Goal: Task Accomplishment & Management: Manage account settings

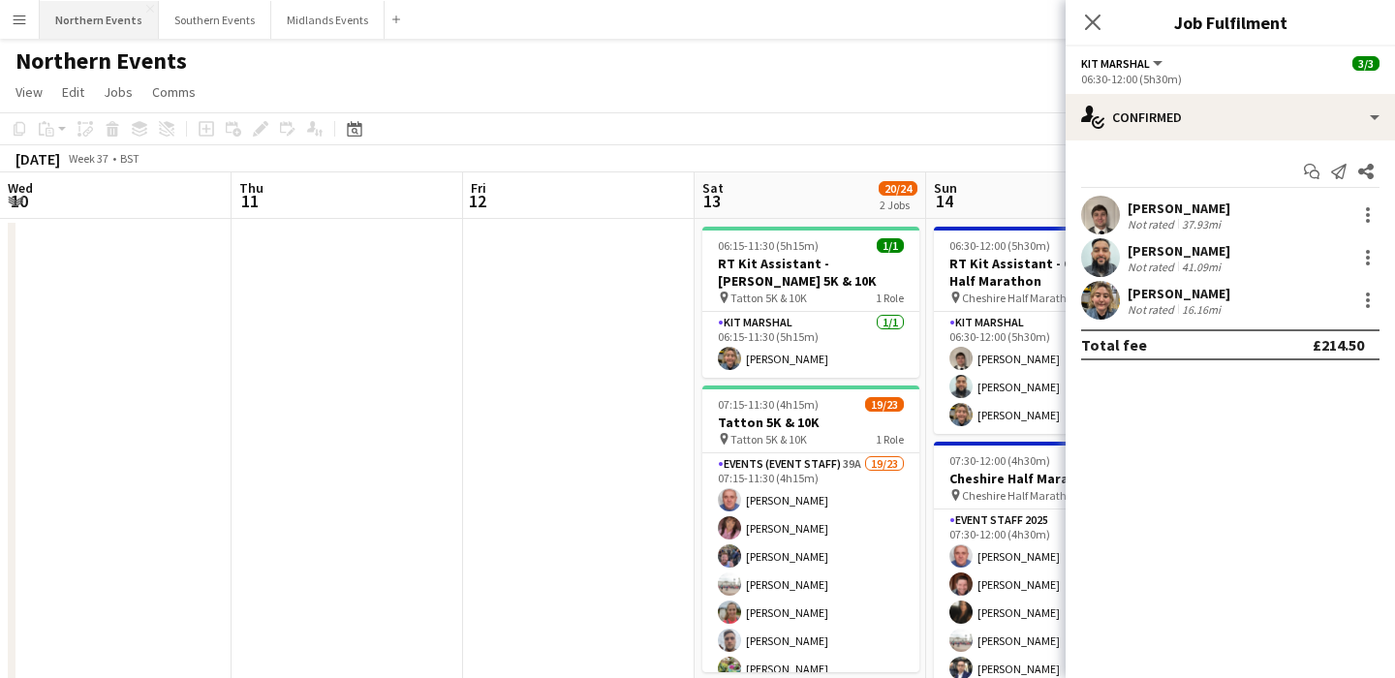
scroll to position [0, 562]
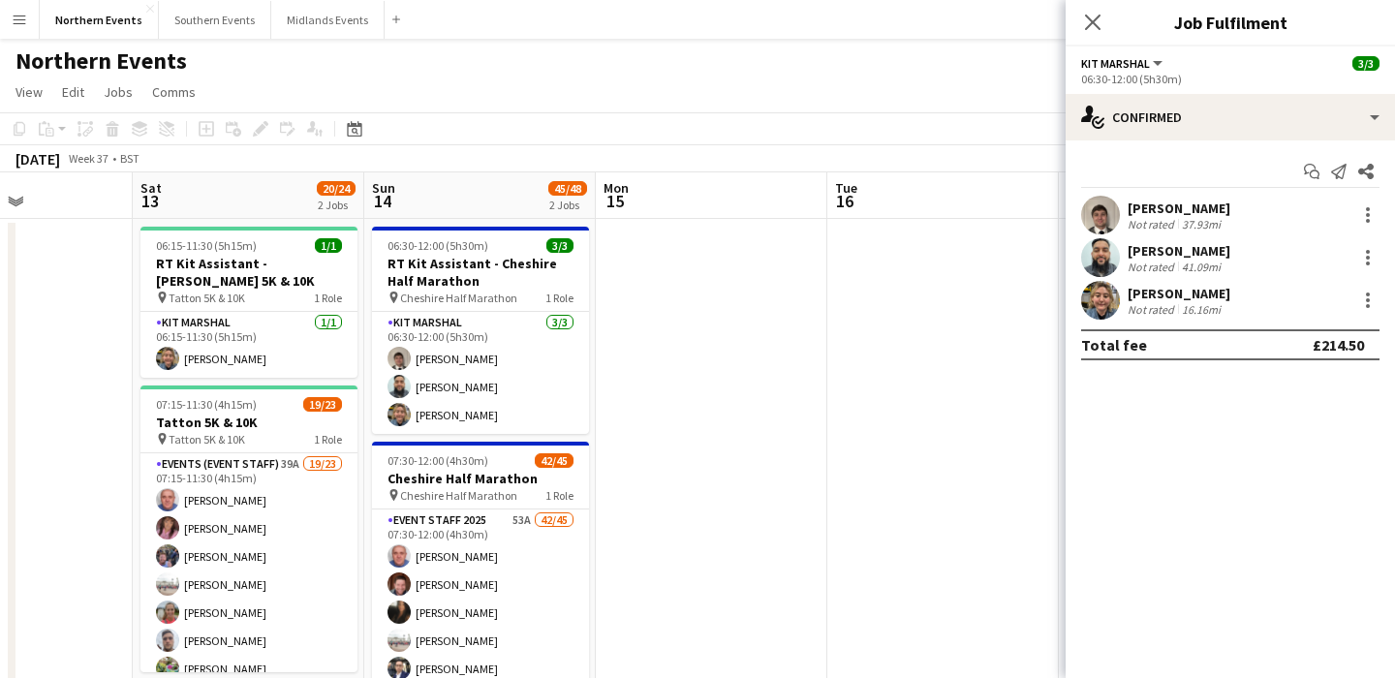
click at [20, 16] on app-icon "Menu" at bounding box center [20, 20] width 16 height 16
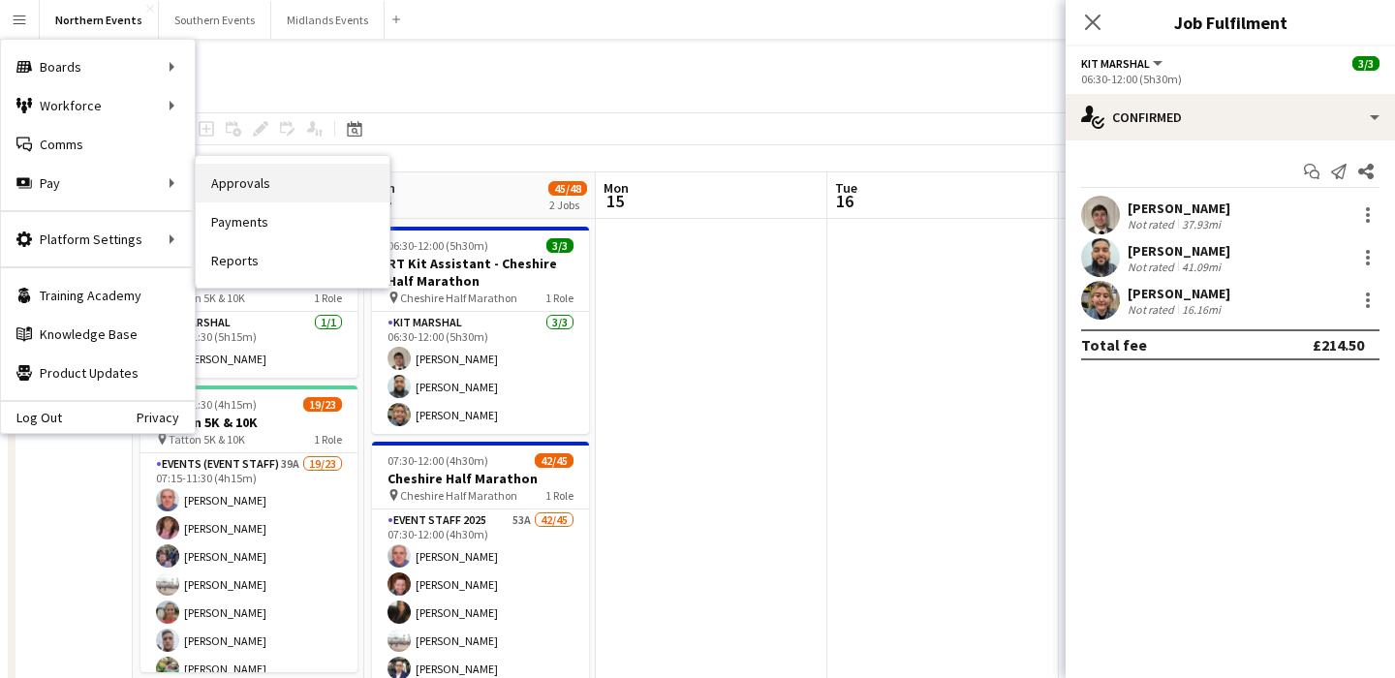
click at [243, 190] on link "Approvals" at bounding box center [293, 183] width 194 height 39
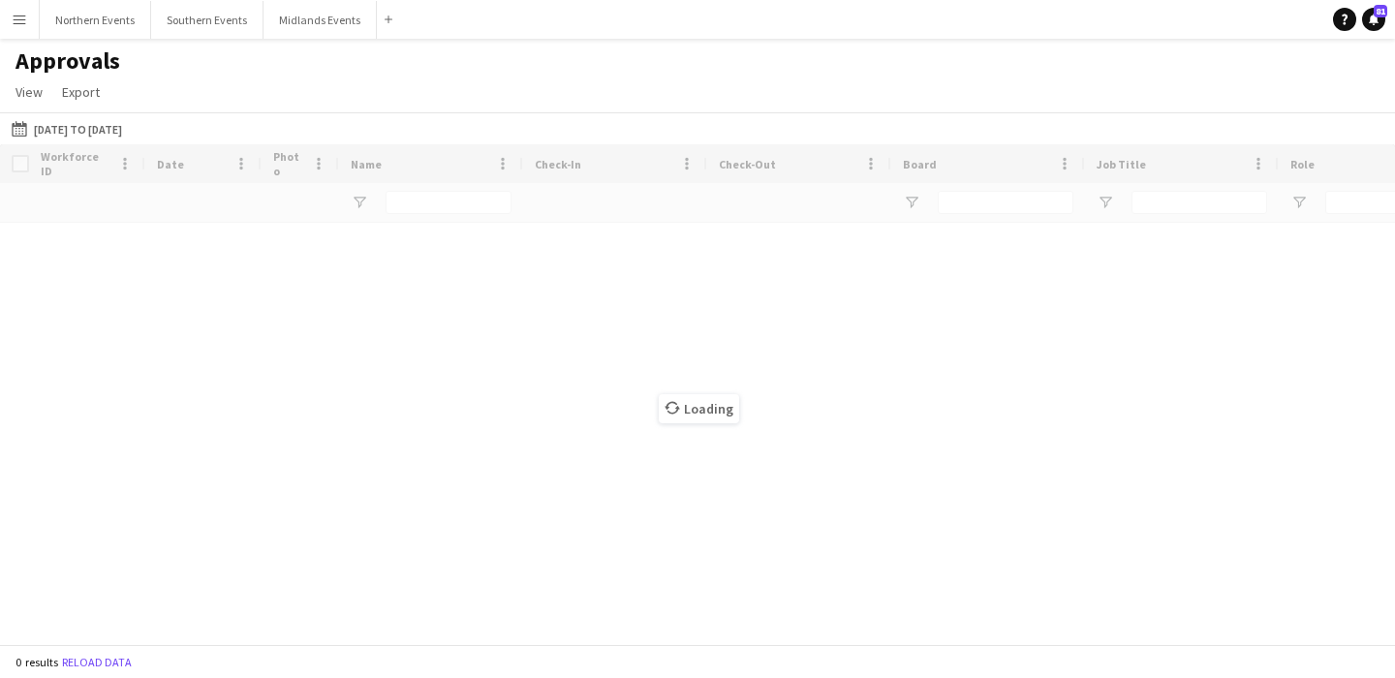
type input "******"
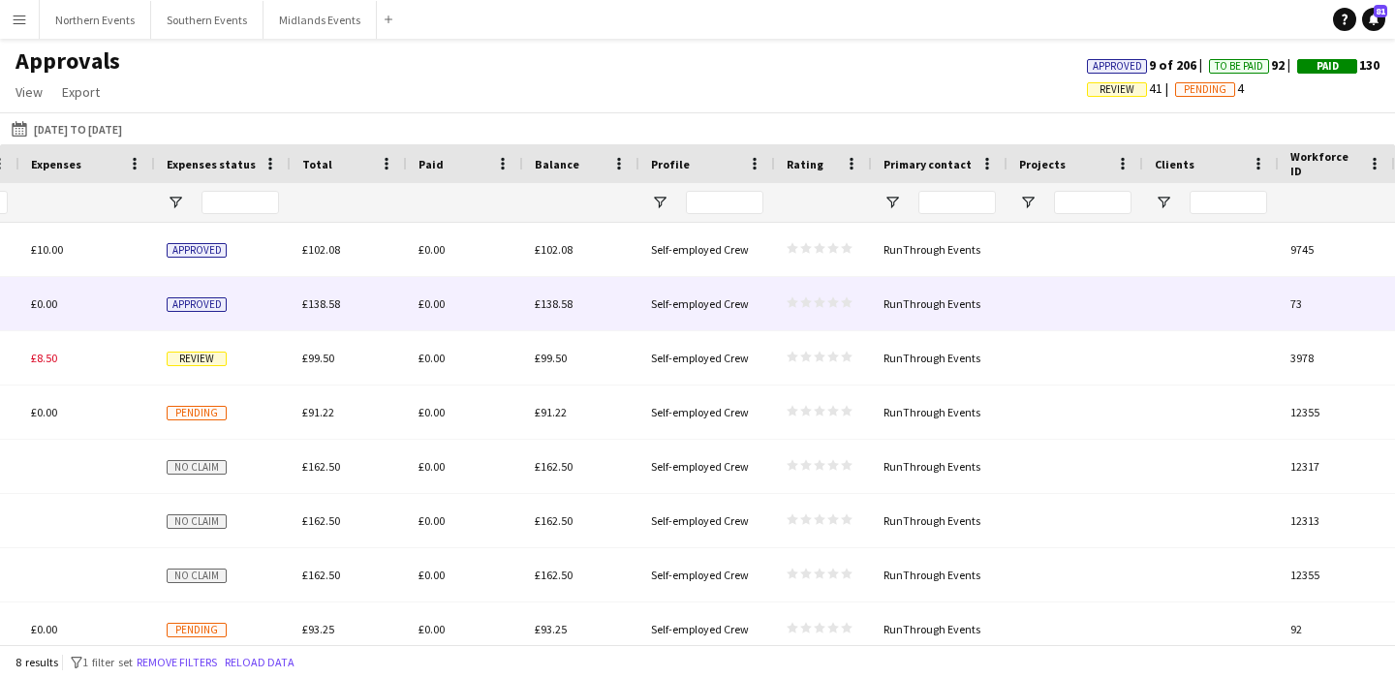
scroll to position [0, 2053]
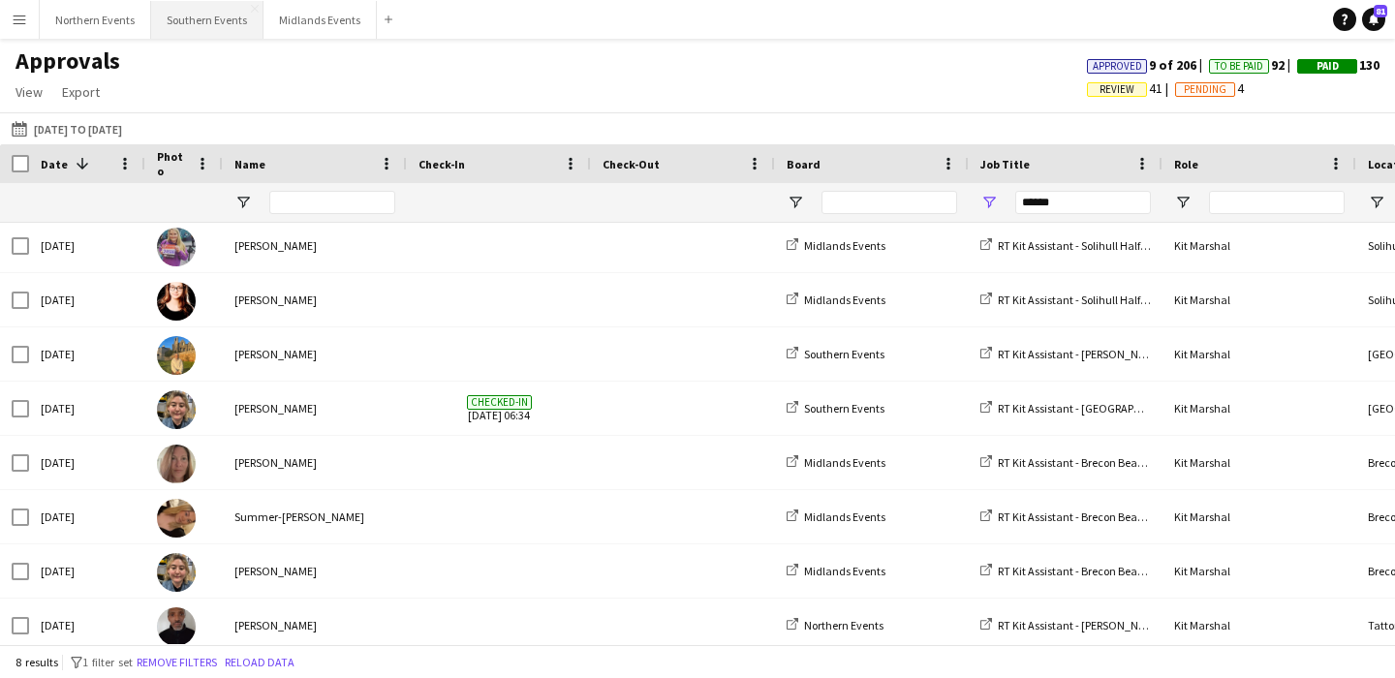
click at [189, 17] on button "Southern Events Close" at bounding box center [207, 20] width 112 height 38
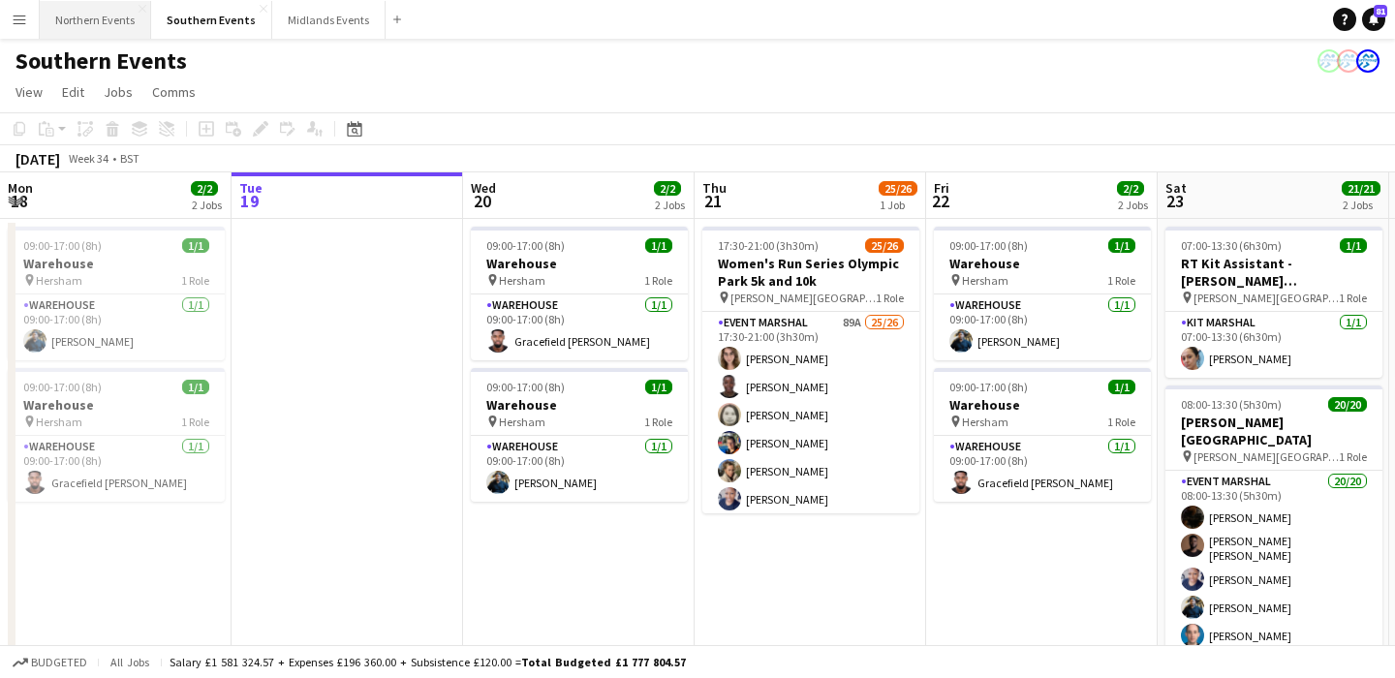
click at [101, 20] on button "Northern Events Close" at bounding box center [95, 20] width 111 height 38
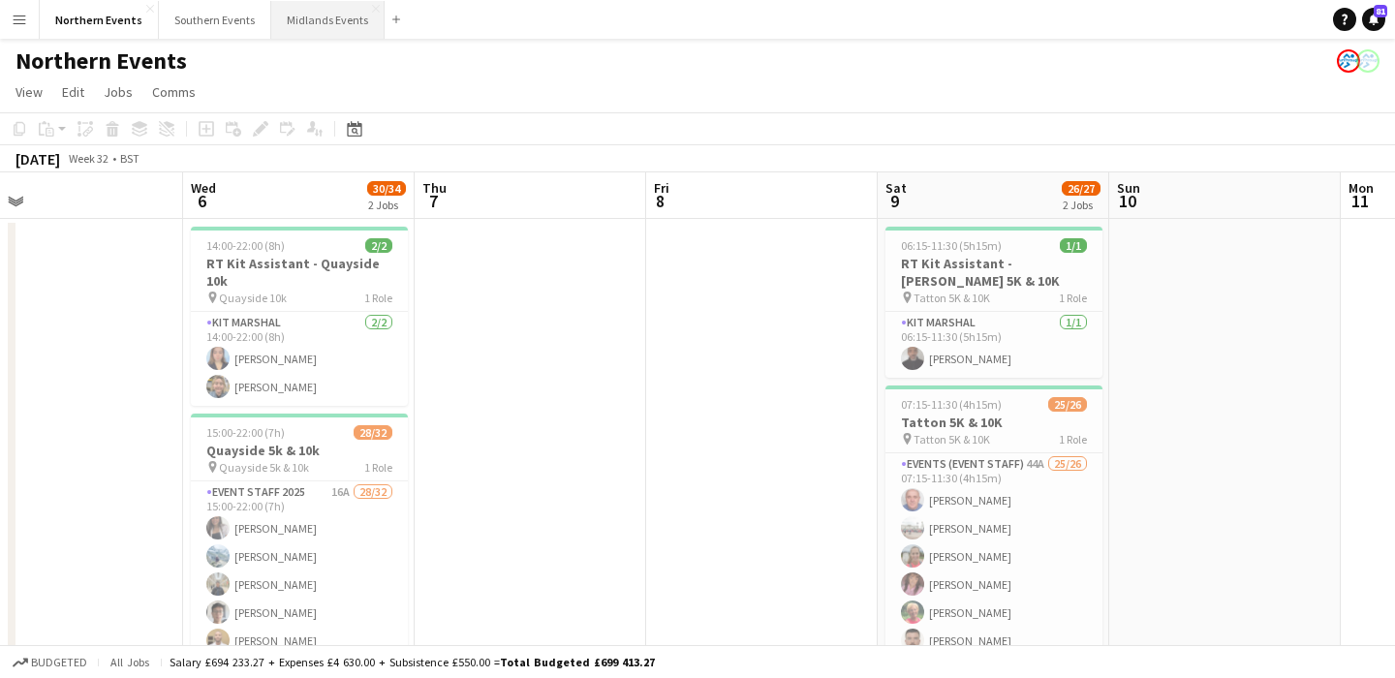
click at [311, 16] on button "Midlands Events Close" at bounding box center [327, 20] width 113 height 38
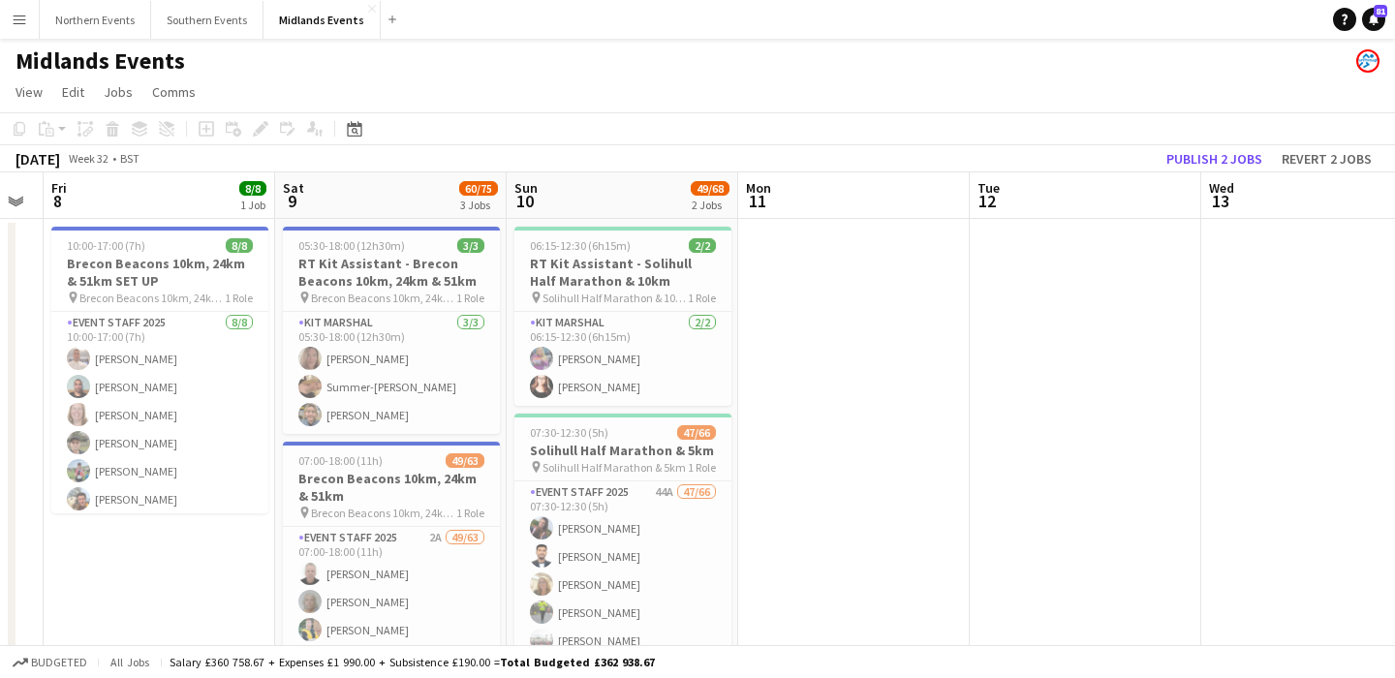
click at [468, 387] on app-card-role "Kit Marshal [DATE] 05:30-18:00 (12h30m) [PERSON_NAME] Summer-[PERSON_NAME] [PER…" at bounding box center [391, 373] width 217 height 122
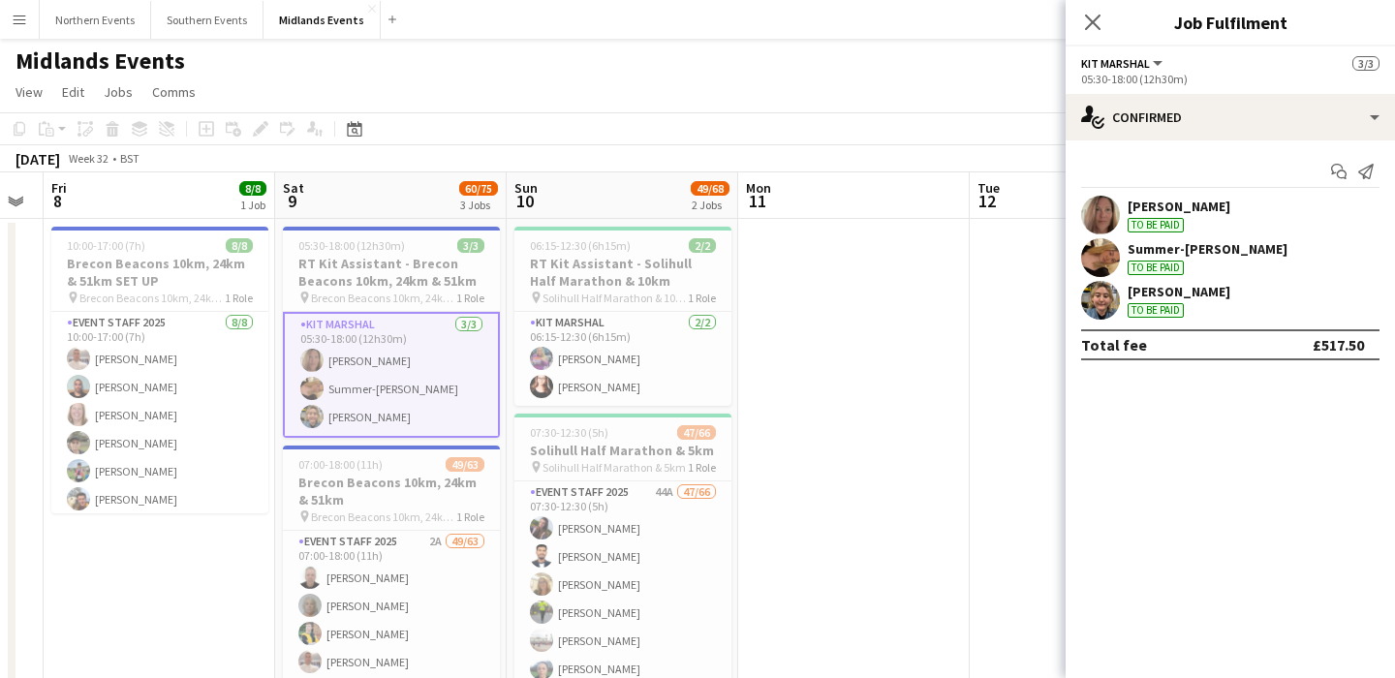
click at [1293, 261] on div "Summer-[PERSON_NAME] To be paid" at bounding box center [1230, 257] width 329 height 39
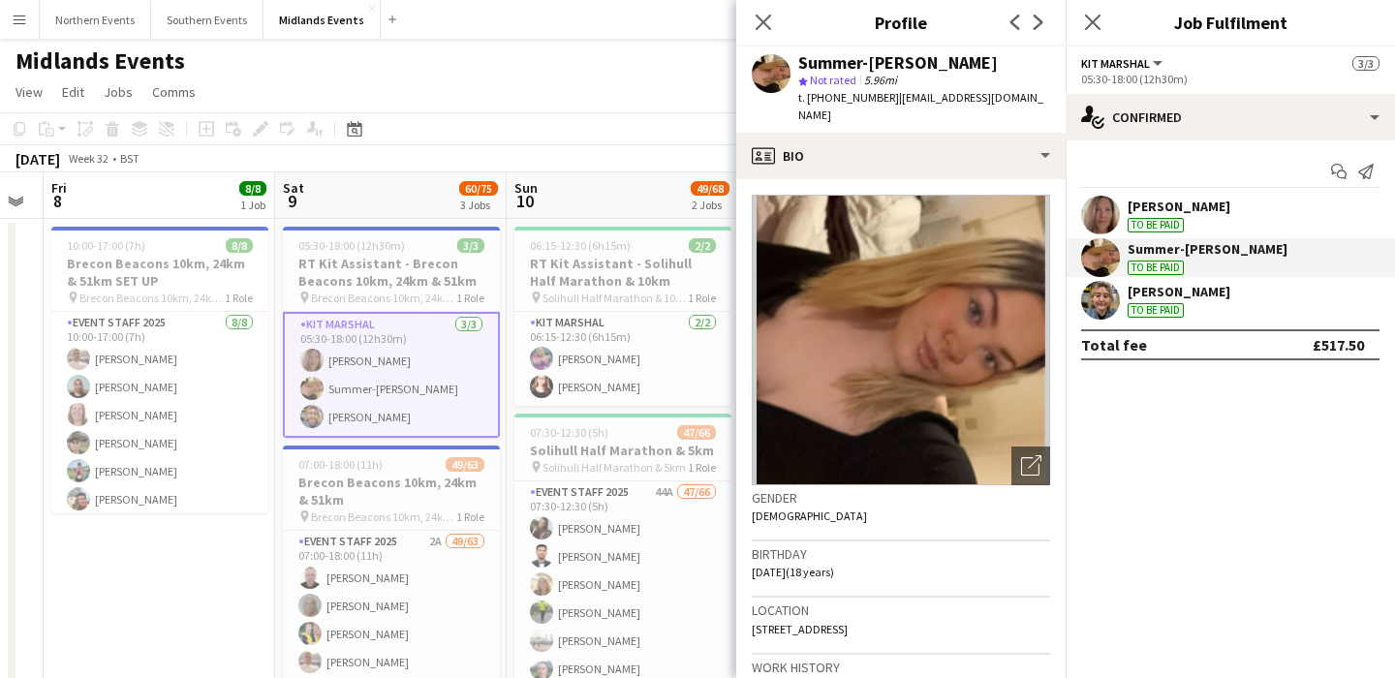
click at [1193, 209] on div "[PERSON_NAME]" at bounding box center [1179, 206] width 103 height 17
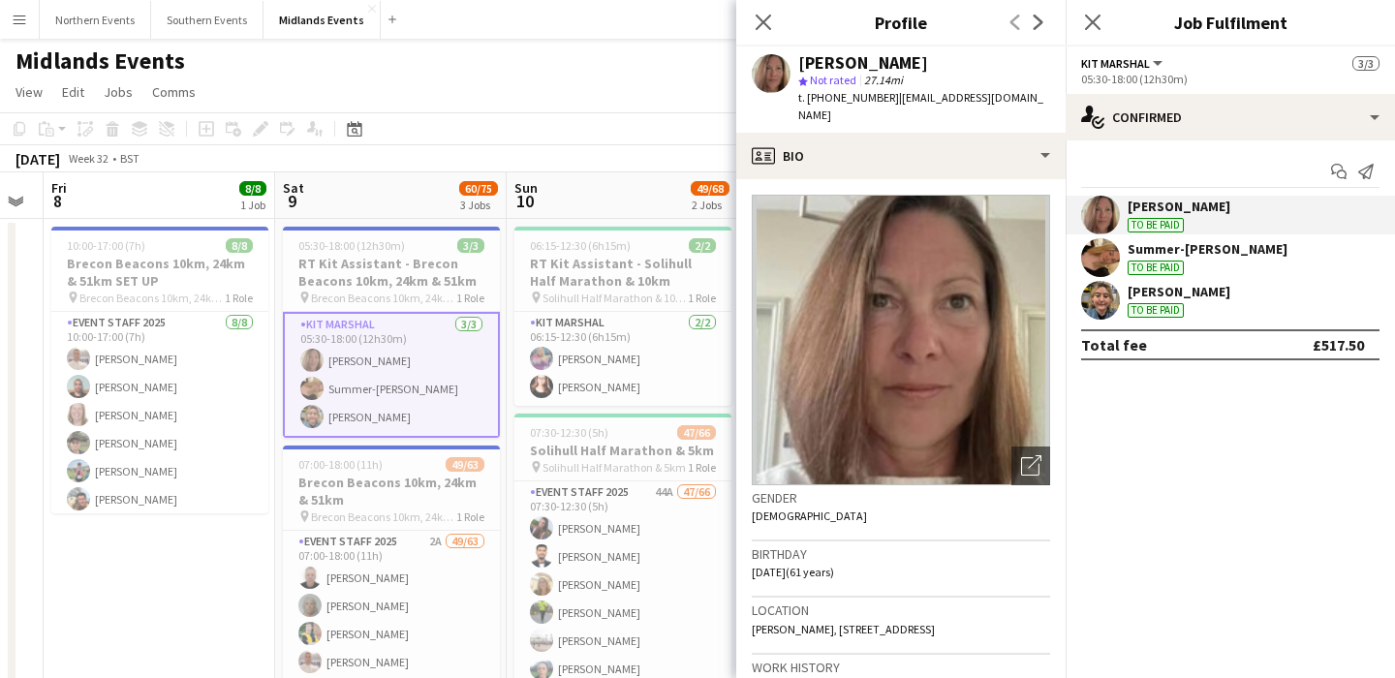
click at [589, 129] on app-toolbar "Copy Paste Paste Command V Paste with crew Command Shift V Paste linked Job [GE…" at bounding box center [697, 128] width 1395 height 33
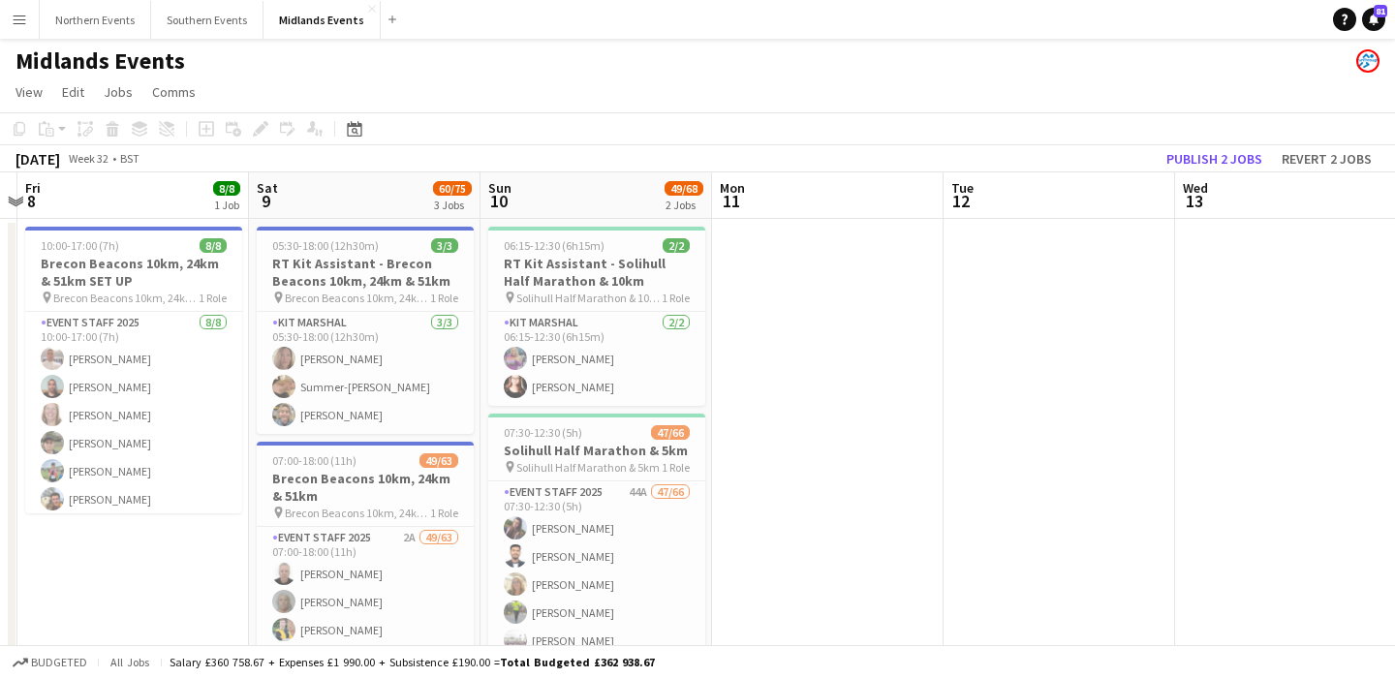
scroll to position [0, 450]
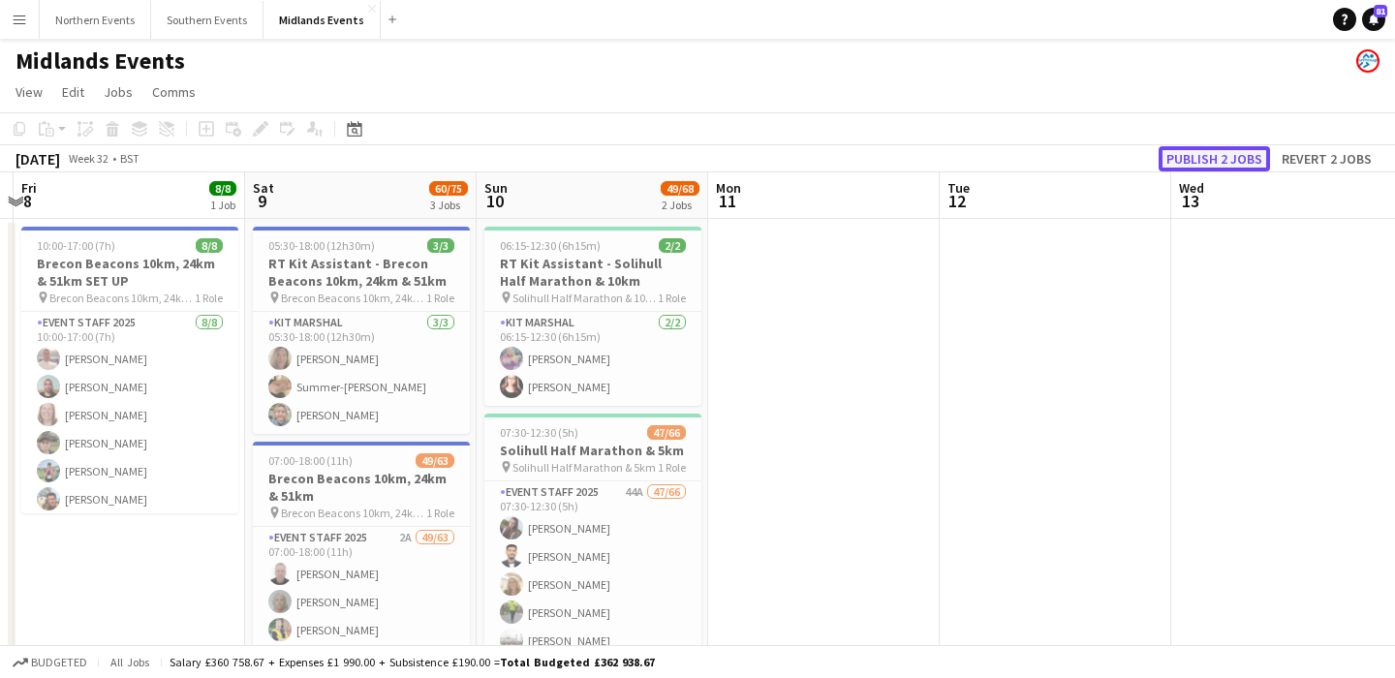
click at [1185, 158] on button "Publish 2 jobs" at bounding box center [1214, 158] width 111 height 25
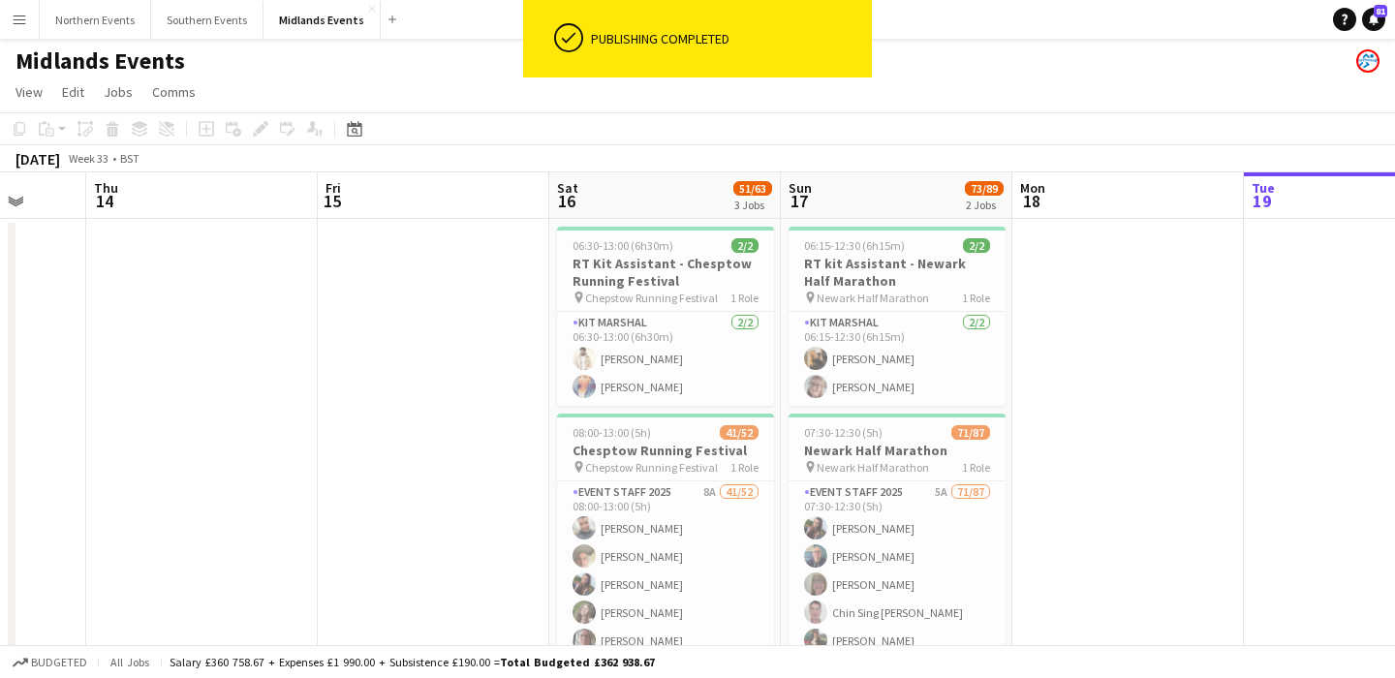
scroll to position [0, 851]
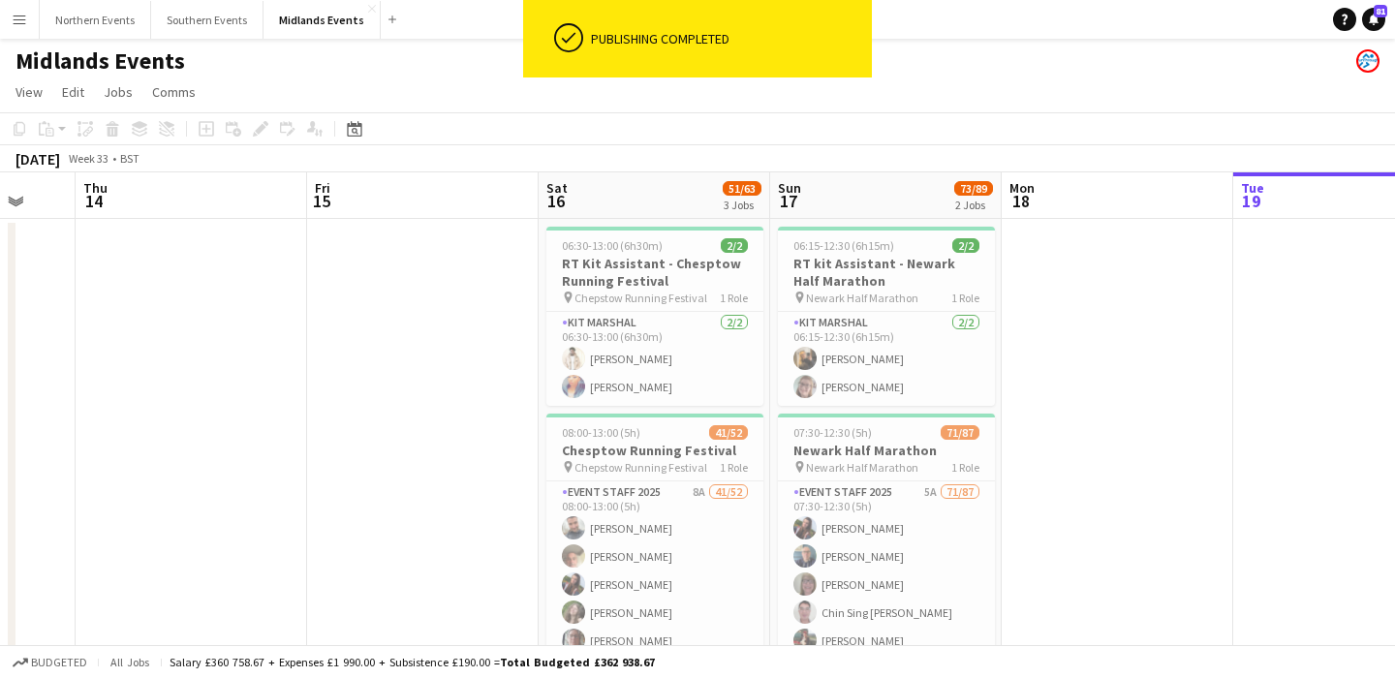
click at [13, 24] on app-icon "Menu" at bounding box center [20, 20] width 16 height 16
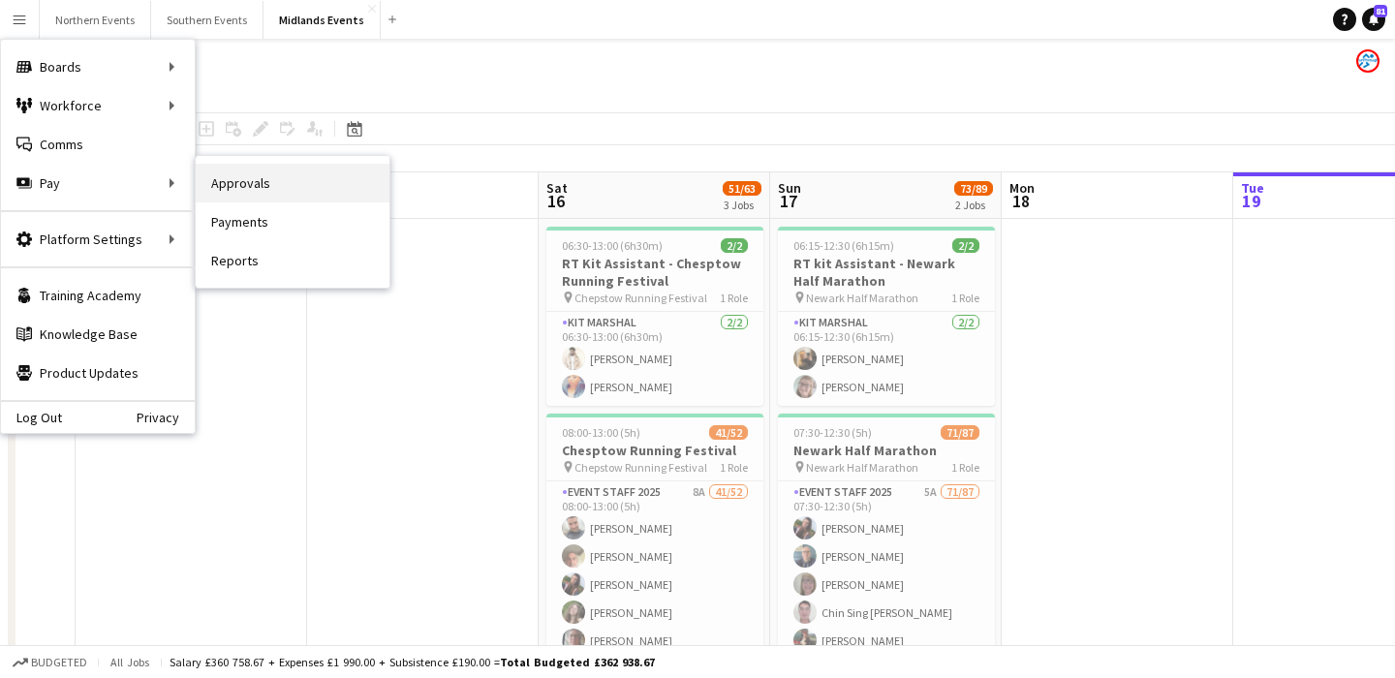
click at [203, 185] on link "Approvals" at bounding box center [293, 183] width 194 height 39
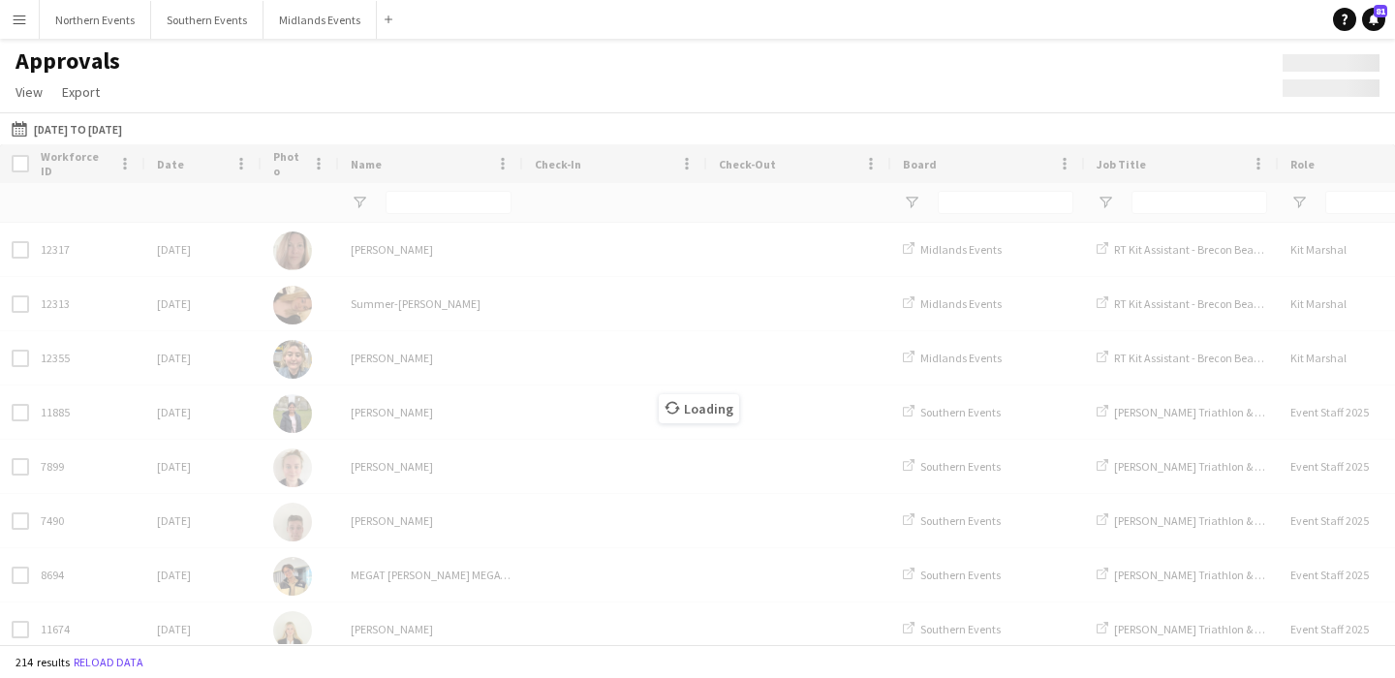
type input "******"
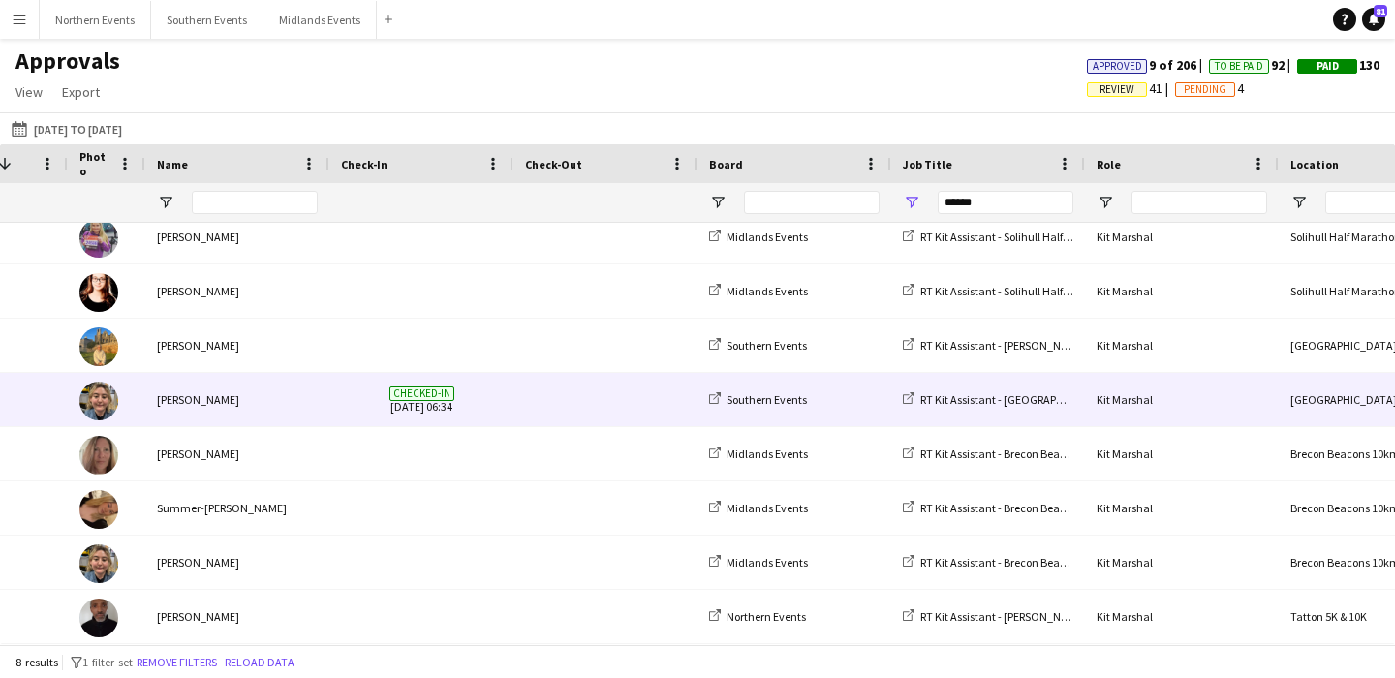
scroll to position [0, 245]
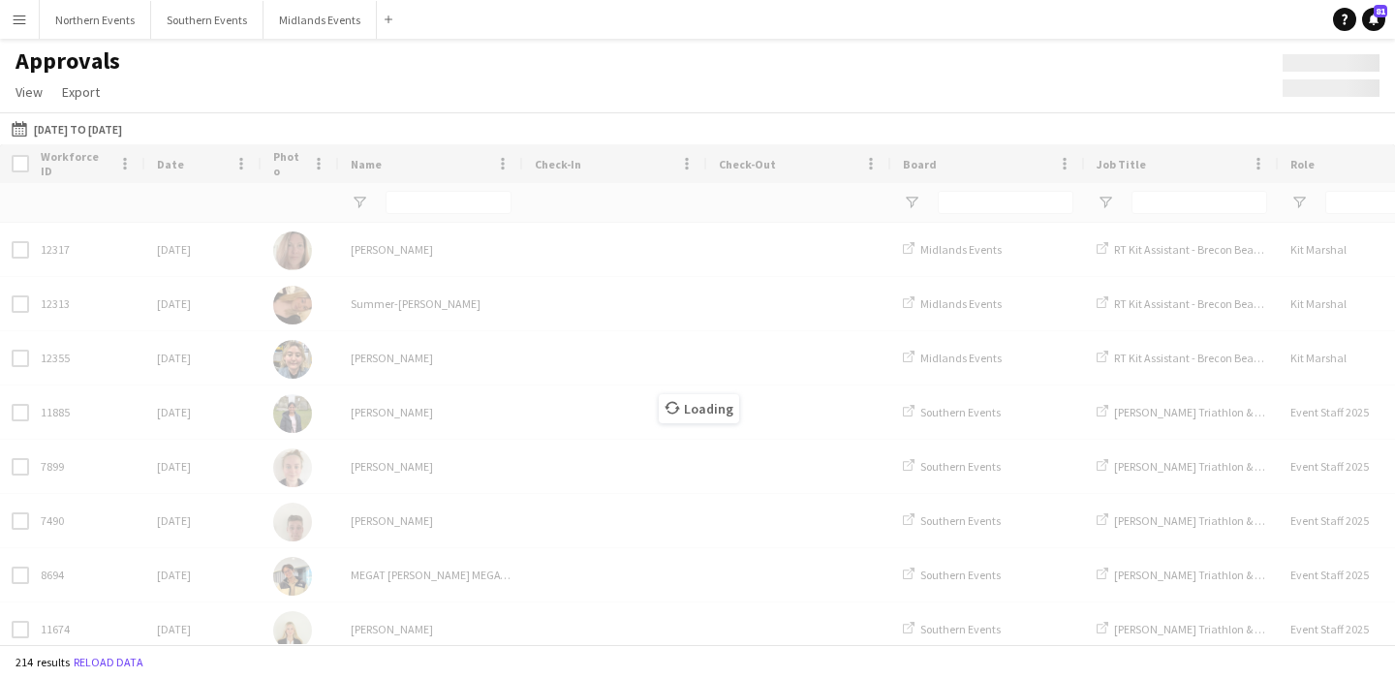
type input "******"
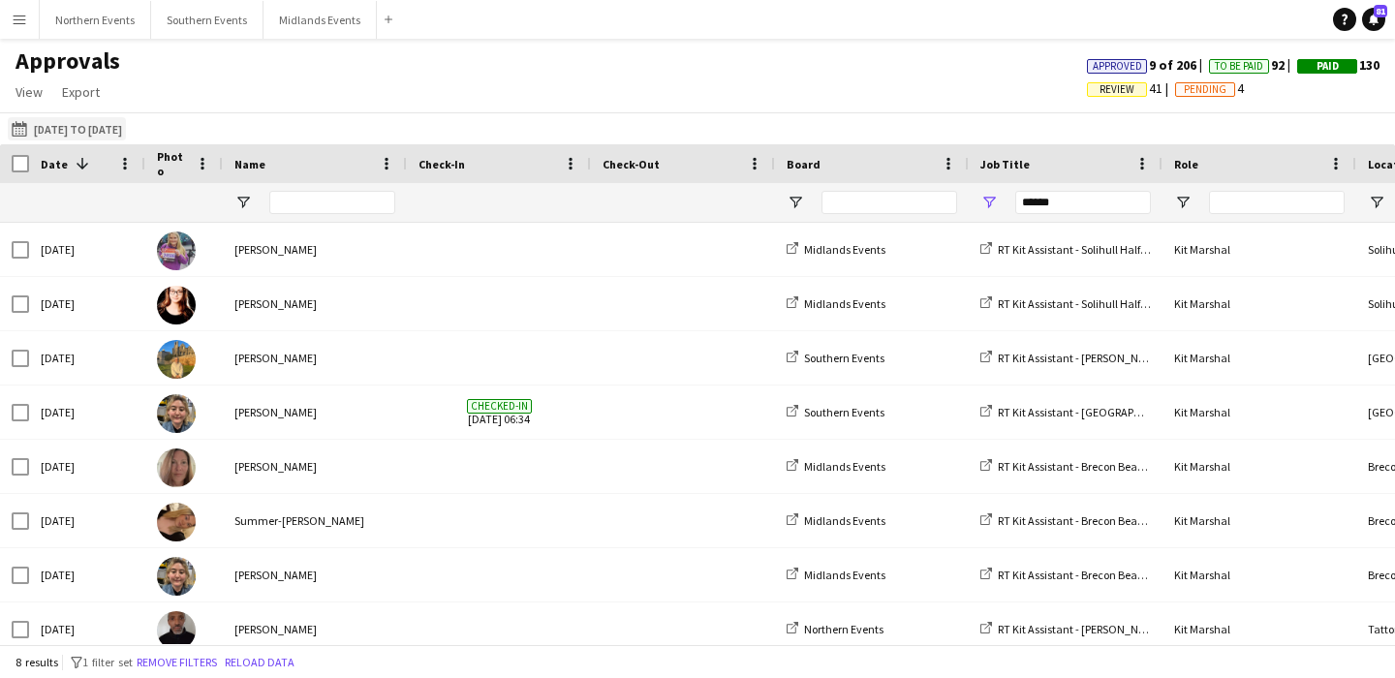
click at [103, 124] on button "[DATE] to [DATE] [DATE] to [DATE]" at bounding box center [67, 128] width 118 height 23
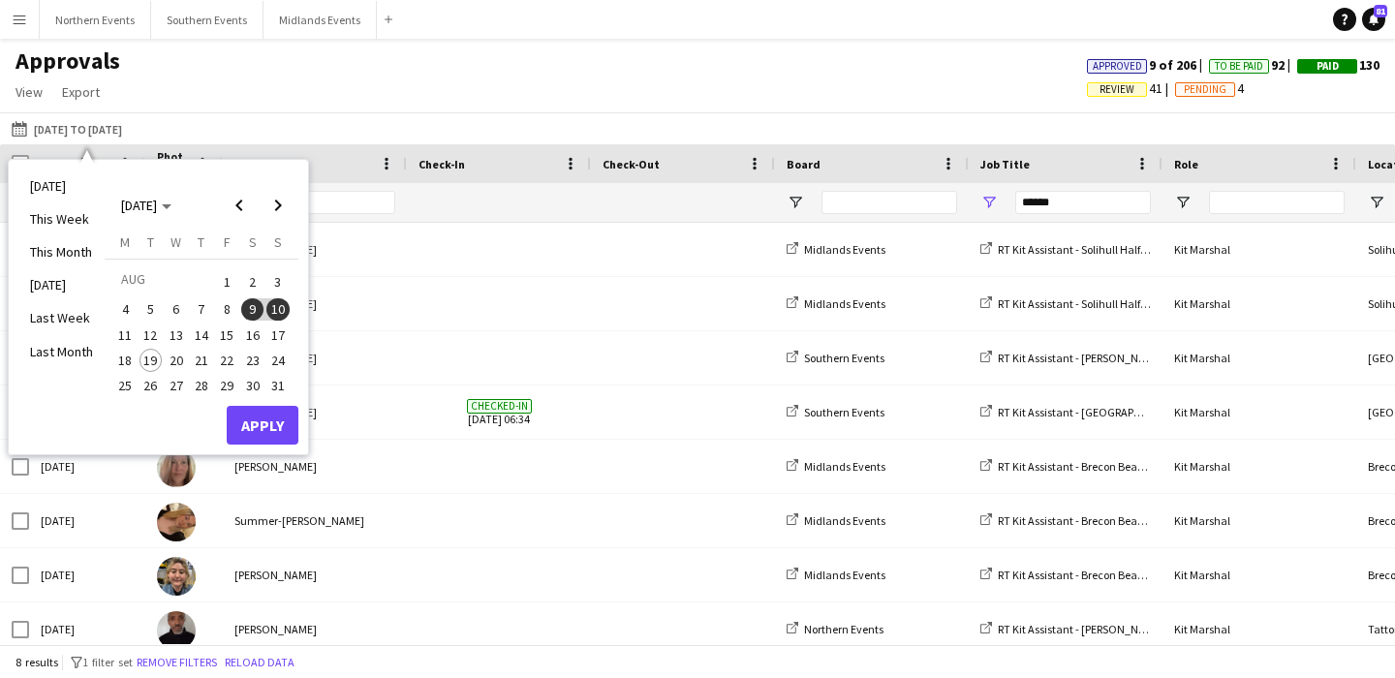
click at [255, 305] on span "9" at bounding box center [252, 309] width 23 height 23
click at [134, 359] on span "18" at bounding box center [124, 360] width 23 height 23
click at [266, 425] on button "Apply" at bounding box center [263, 425] width 72 height 39
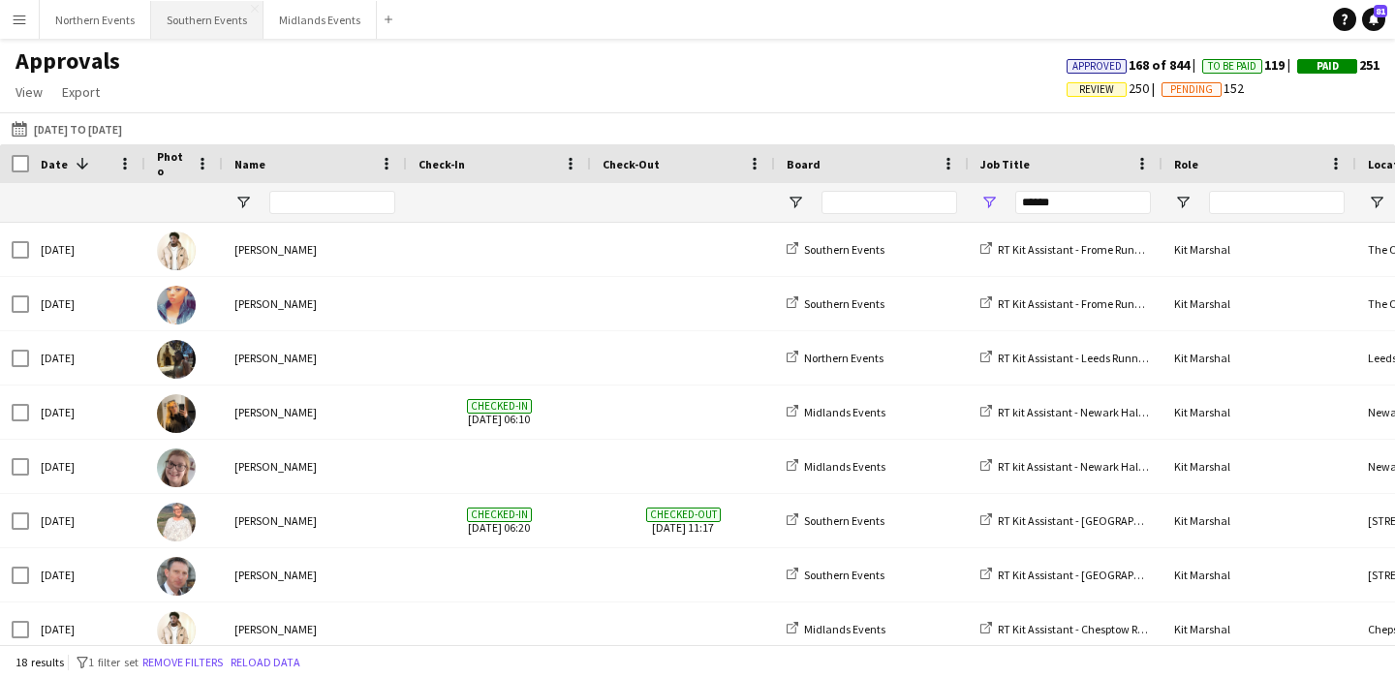
click at [205, 25] on button "Southern Events Close" at bounding box center [207, 20] width 112 height 38
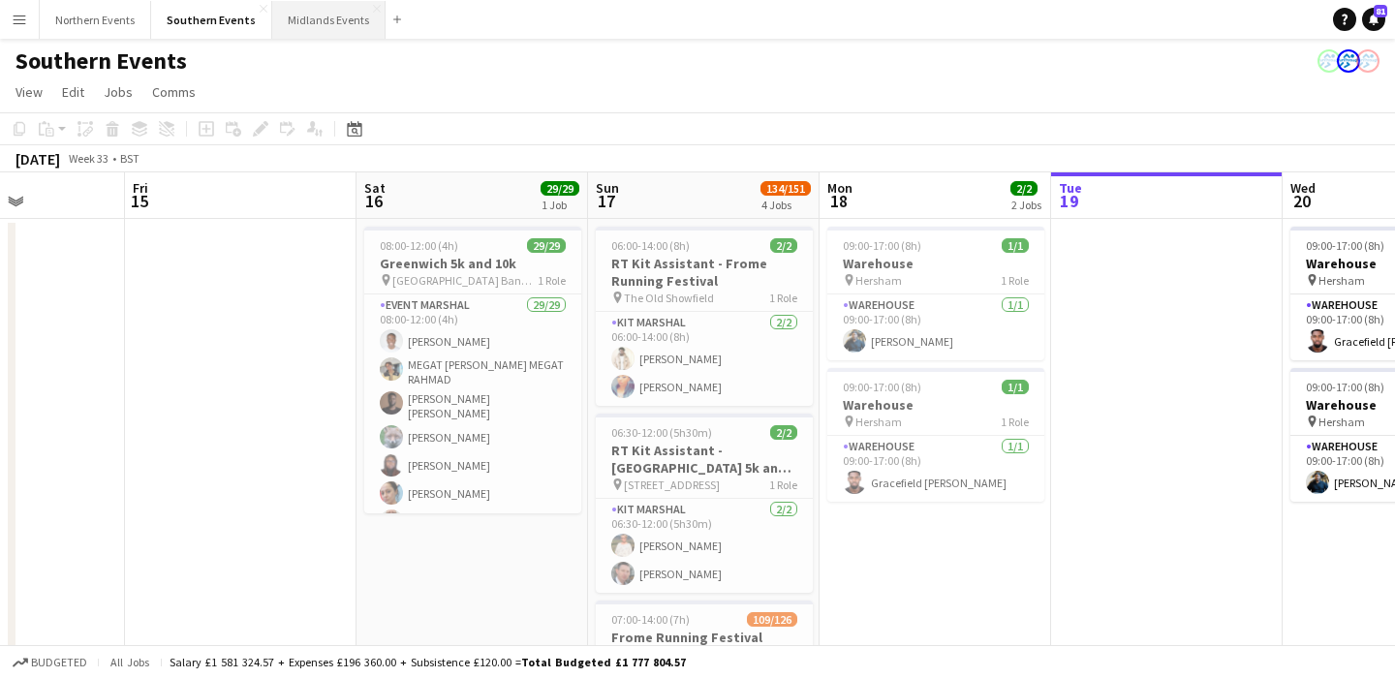
click at [310, 17] on button "Midlands Events Close" at bounding box center [328, 20] width 113 height 38
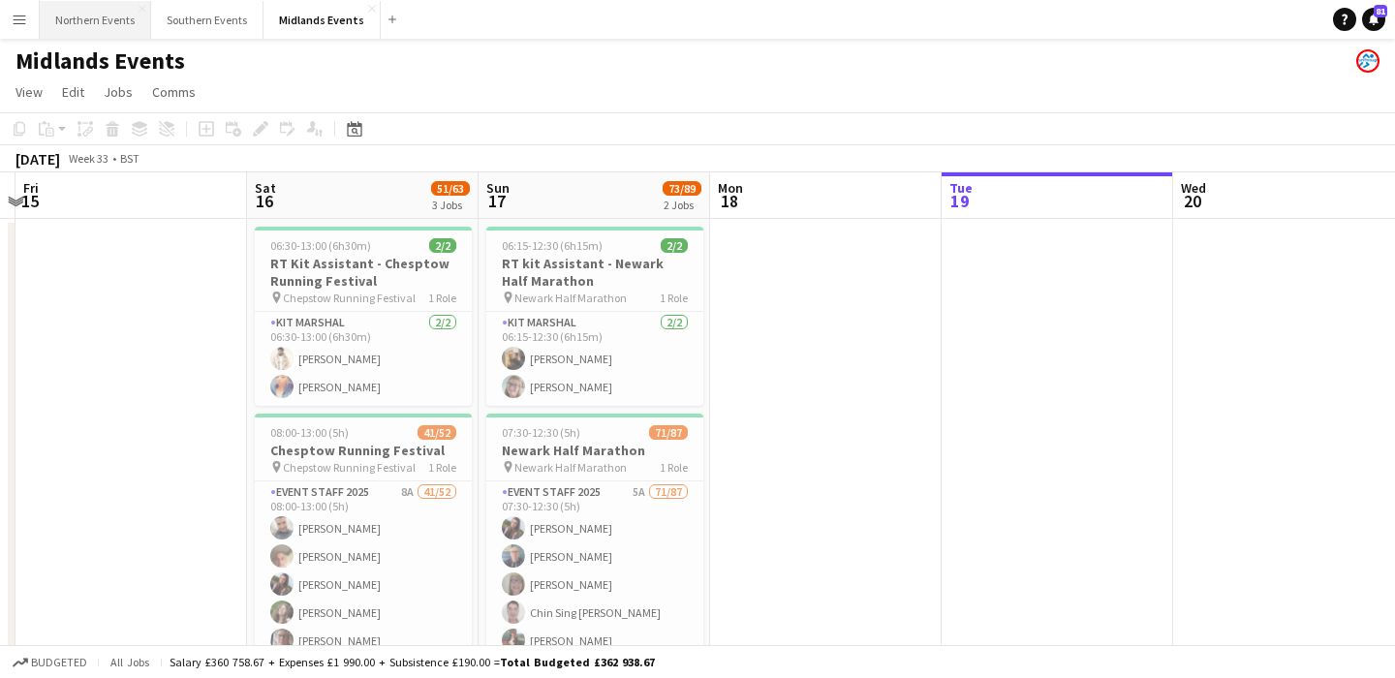
click at [83, 12] on button "Northern Events Close" at bounding box center [95, 20] width 111 height 38
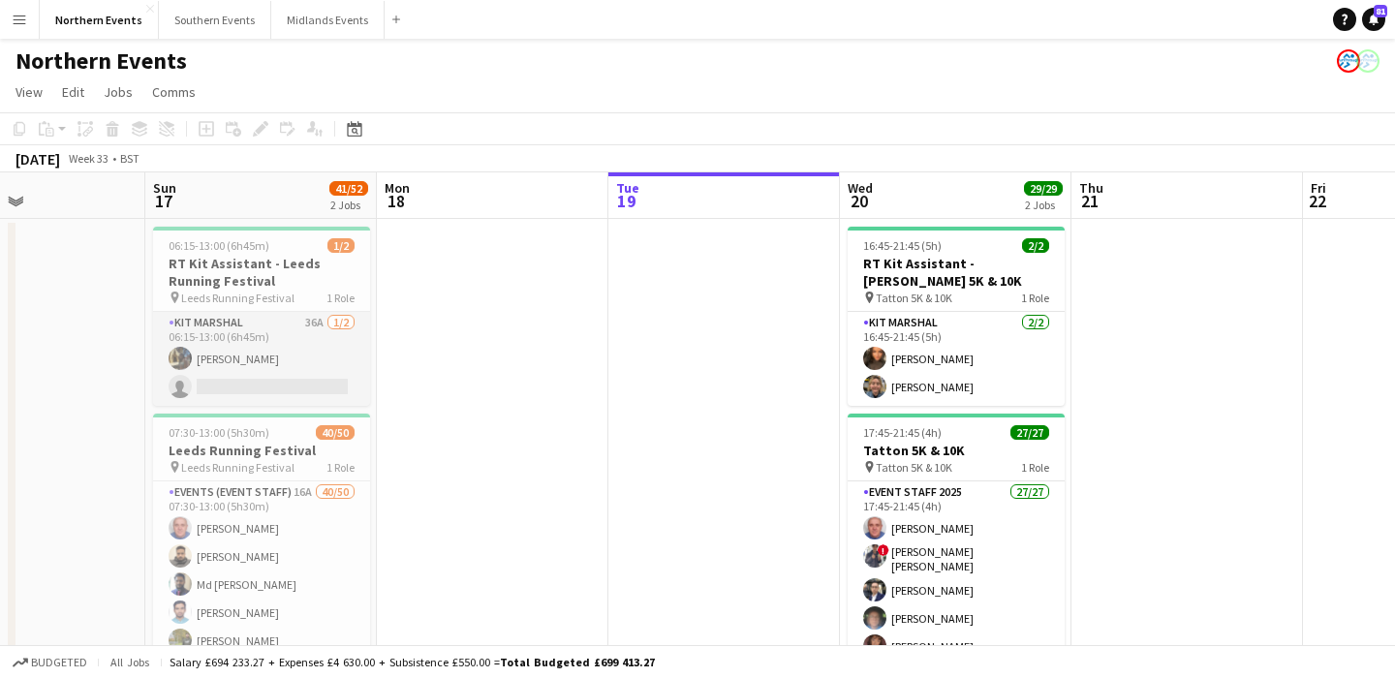
click at [256, 373] on app-card-role "Kit Marshal 36A [DATE] 06:15-13:00 (6h45m) [PERSON_NAME] single-neutral-actions" at bounding box center [261, 359] width 217 height 94
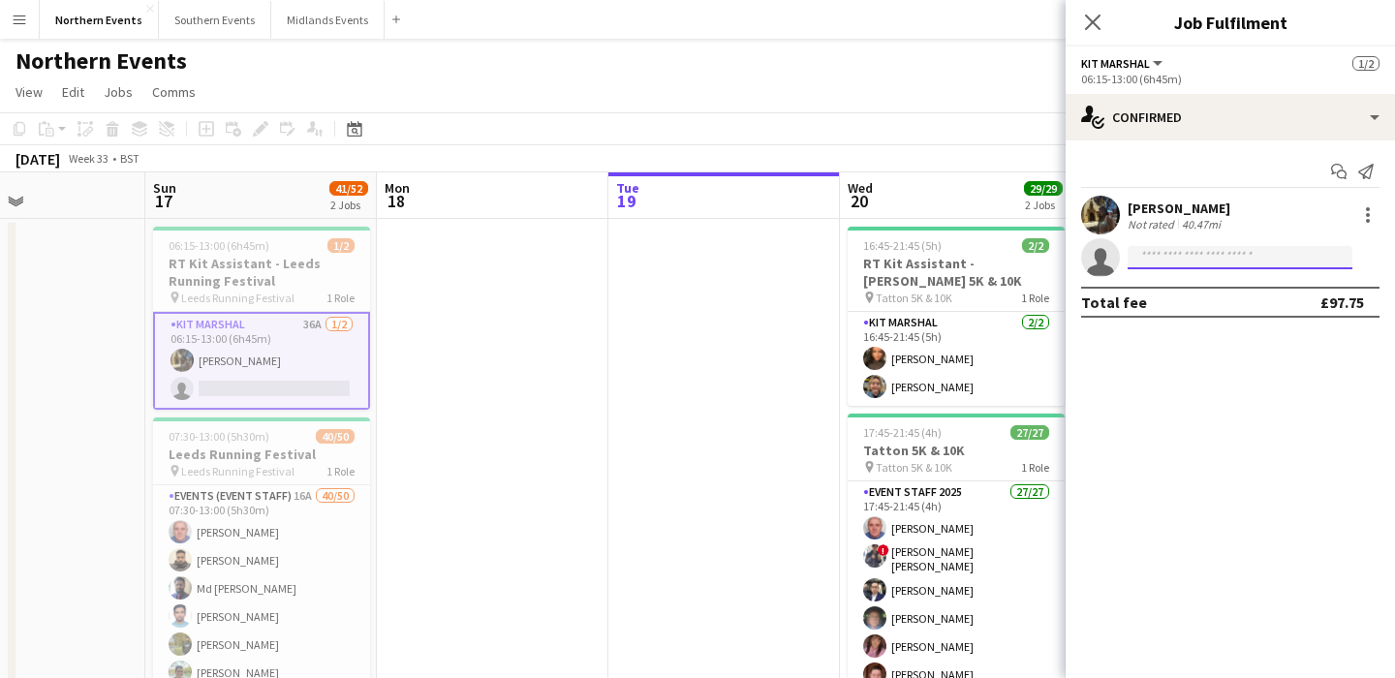
click at [1245, 251] on input at bounding box center [1240, 257] width 225 height 23
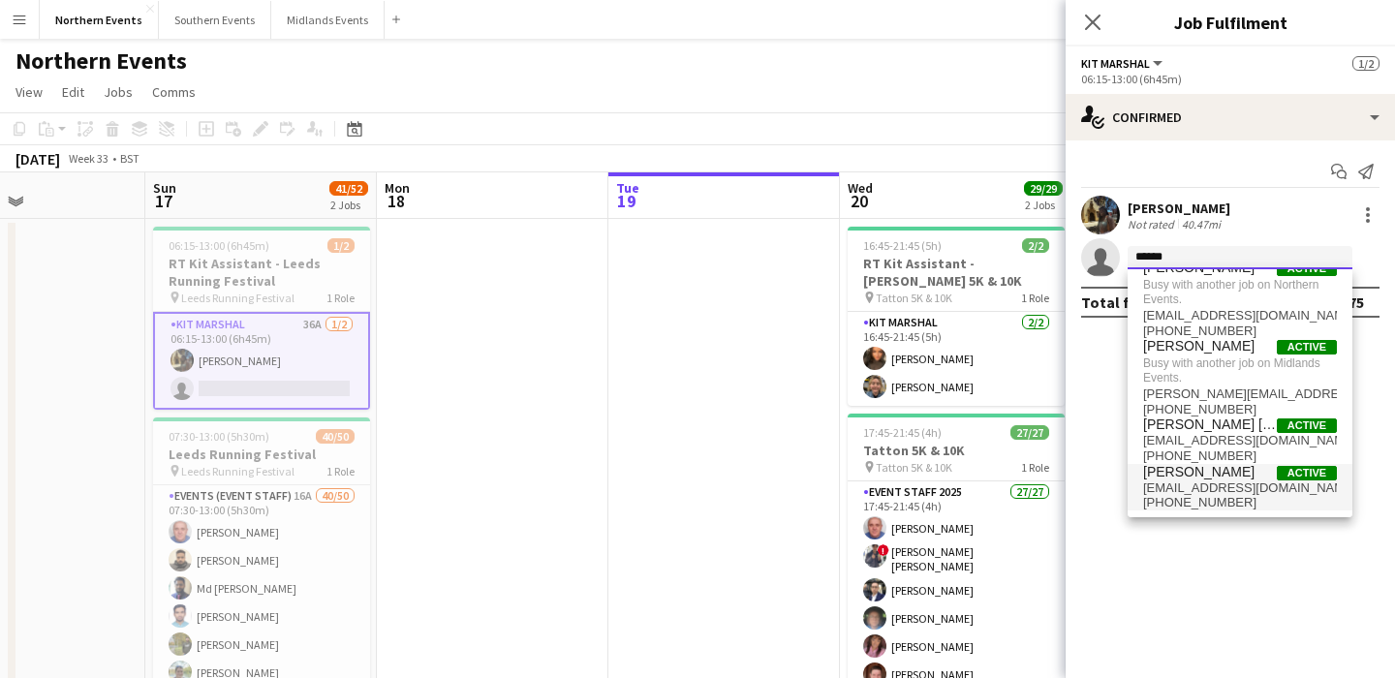
type input "******"
click at [1235, 484] on span "[EMAIL_ADDRESS][DOMAIN_NAME]" at bounding box center [1240, 489] width 194 height 16
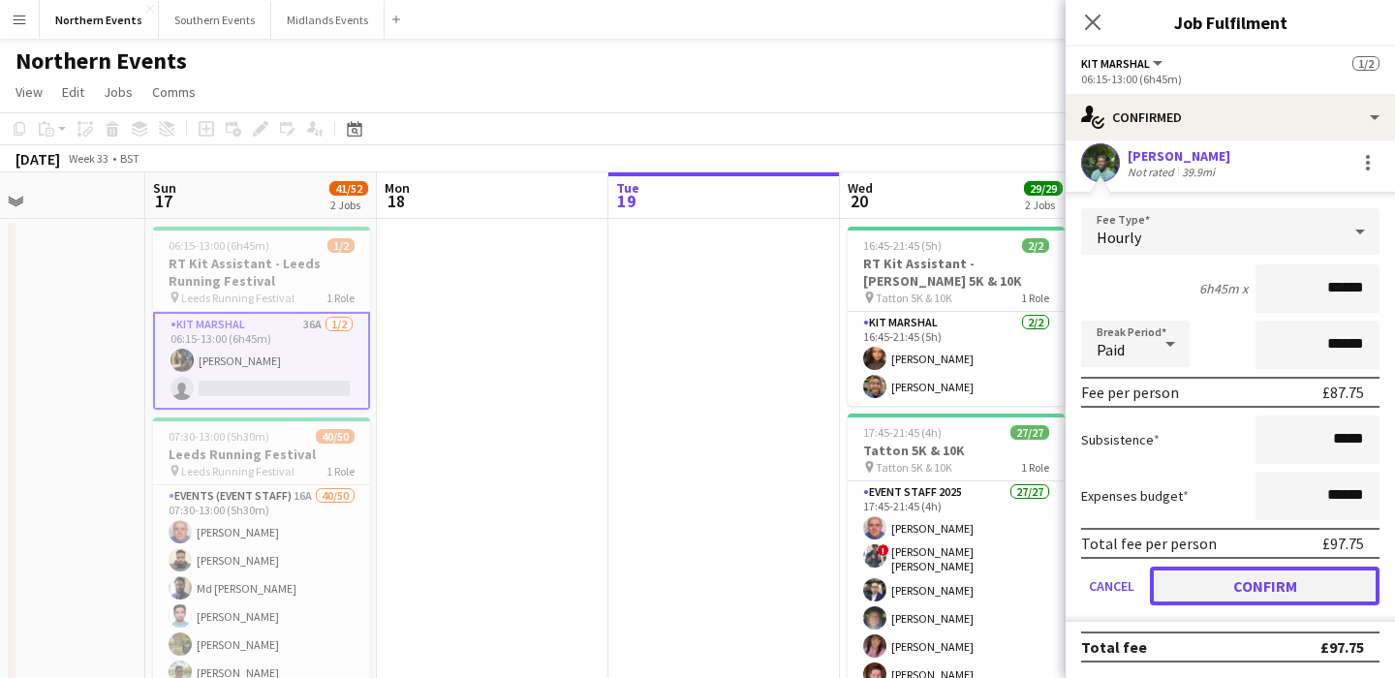
click at [1276, 581] on button "Confirm" at bounding box center [1265, 586] width 230 height 39
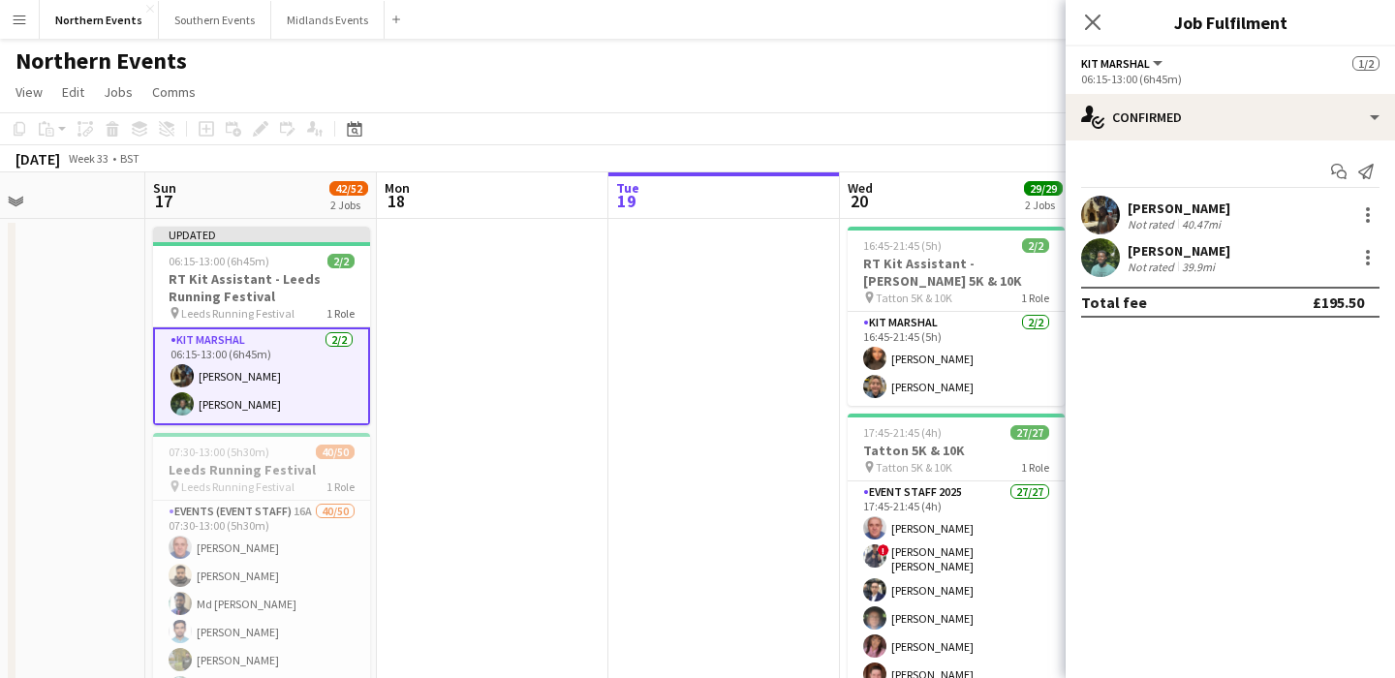
click at [710, 359] on app-date-cell at bounding box center [725, 480] width 232 height 522
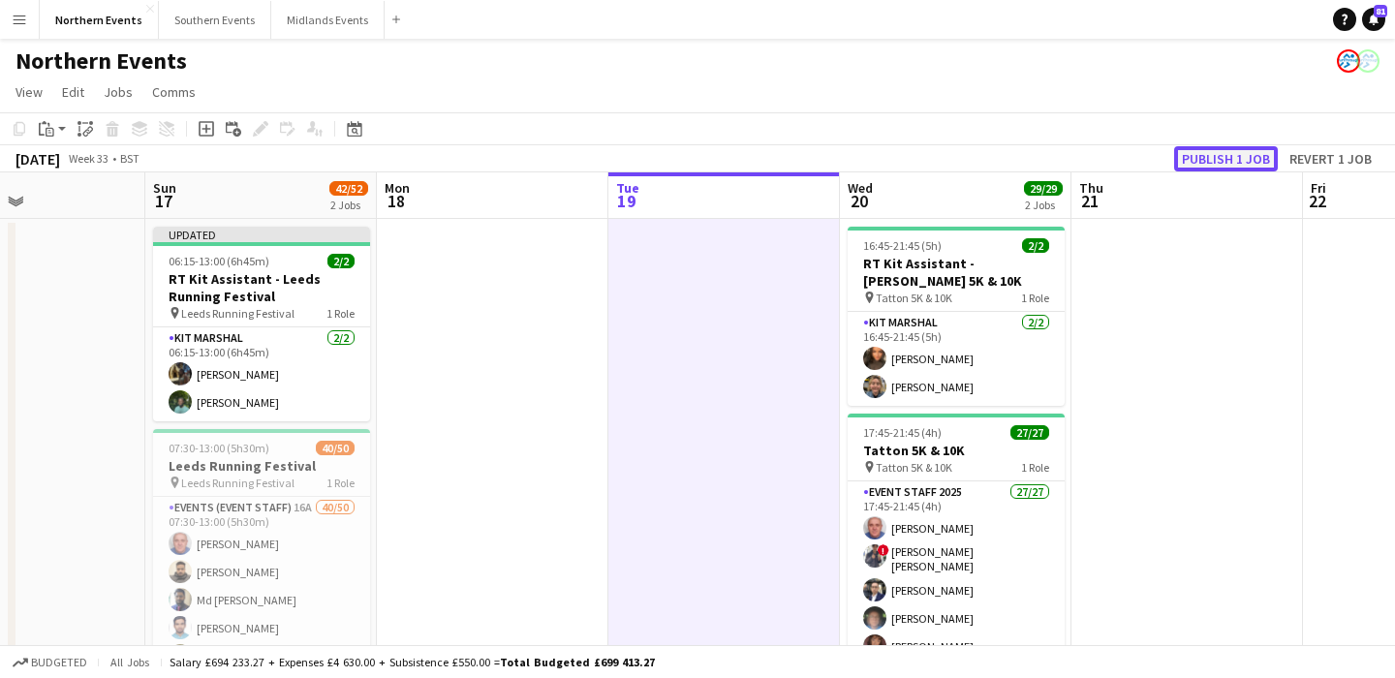
click at [1227, 158] on button "Publish 1 job" at bounding box center [1226, 158] width 104 height 25
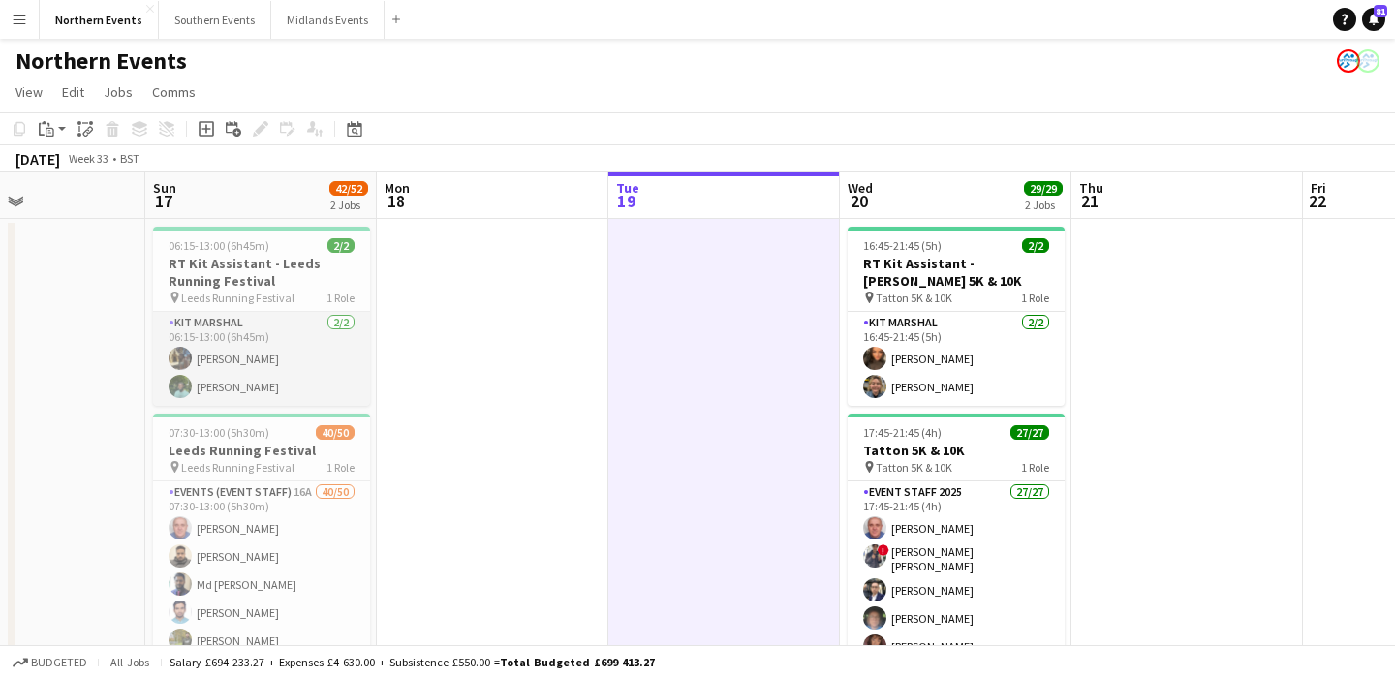
click at [323, 366] on app-card-role "Kit Marshal [DATE] 06:15-13:00 (6h45m) [PERSON_NAME] [PERSON_NAME]" at bounding box center [261, 359] width 217 height 94
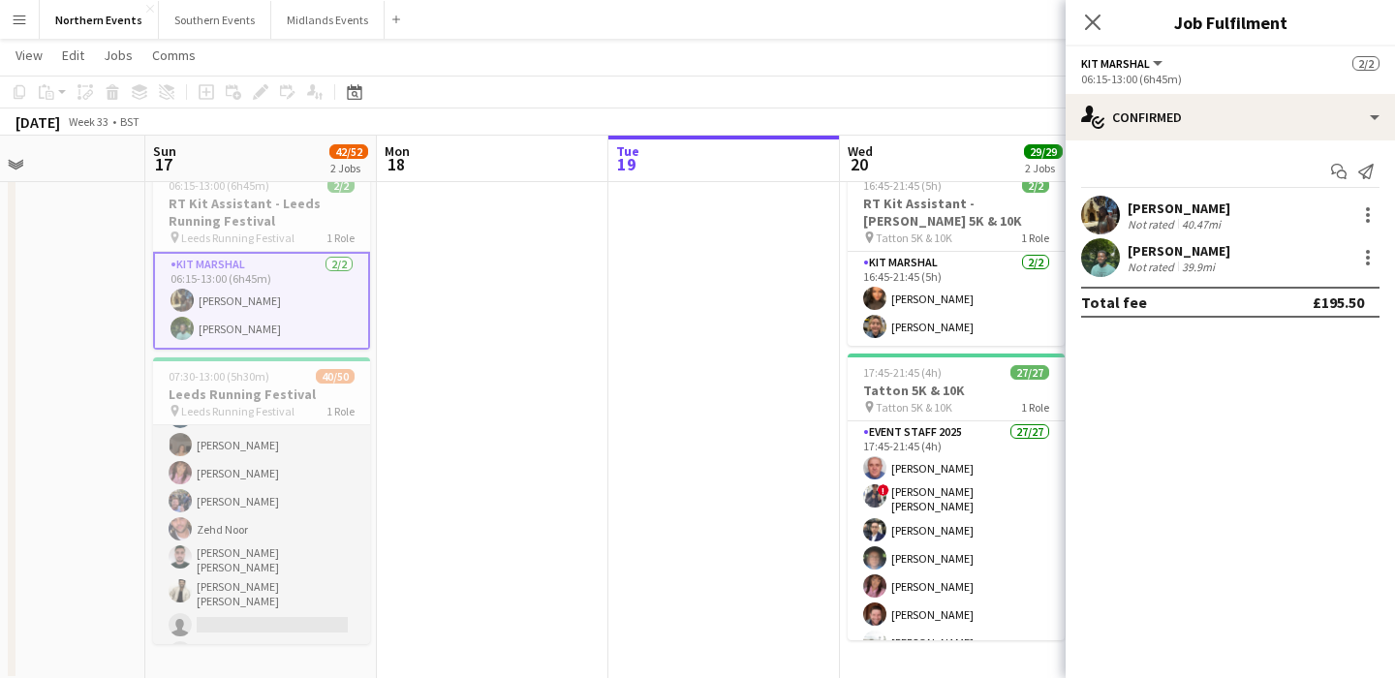
scroll to position [990, 0]
